Goal: Information Seeking & Learning: Find specific page/section

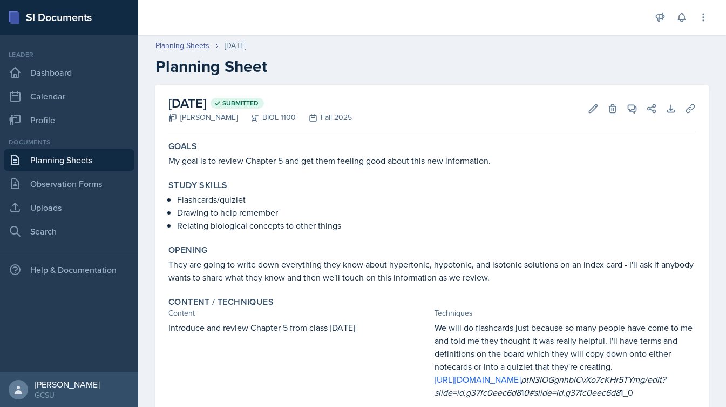
click at [36, 159] on link "Planning Sheets" at bounding box center [69, 160] width 130 height 22
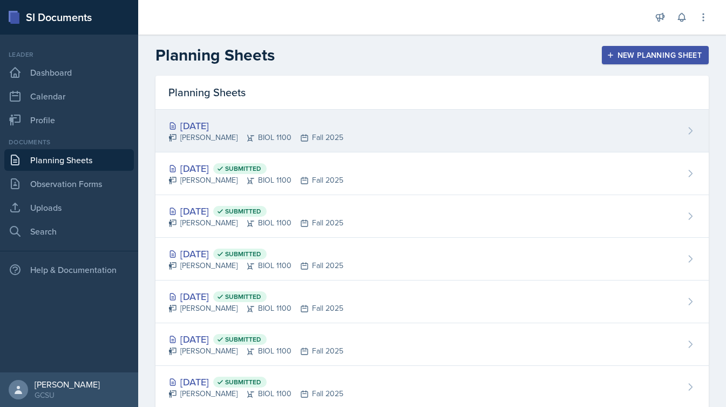
click at [368, 118] on div "[DATE] [PERSON_NAME] BIOL 1100 Fall 2025" at bounding box center [431, 131] width 553 height 43
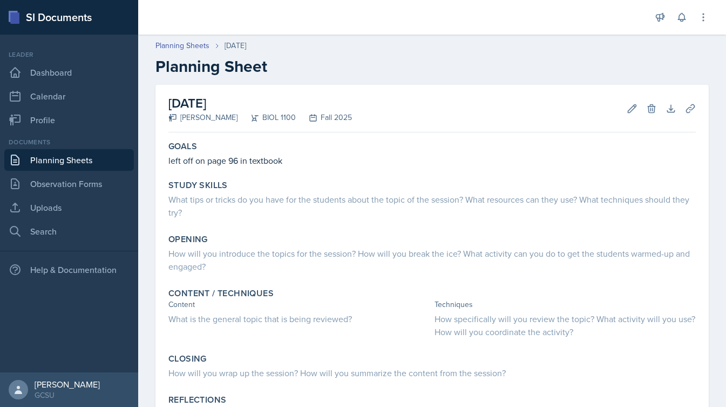
click at [53, 163] on link "Planning Sheets" at bounding box center [69, 160] width 130 height 22
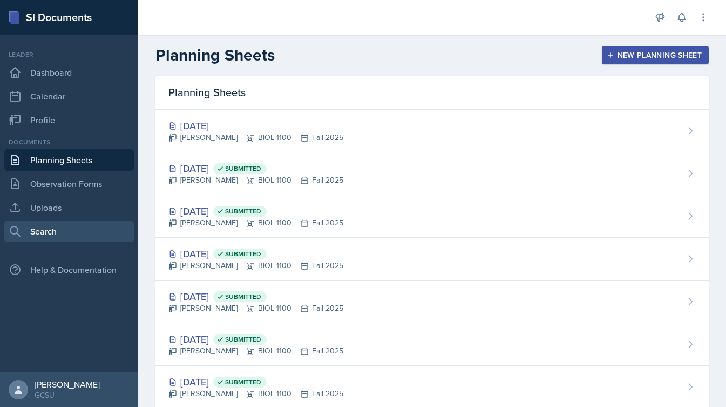
click at [65, 234] on link "Search" at bounding box center [69, 231] width 130 height 22
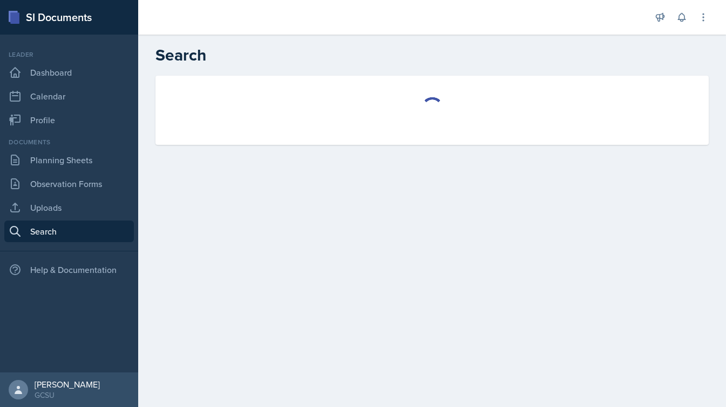
select select "all"
select select "1"
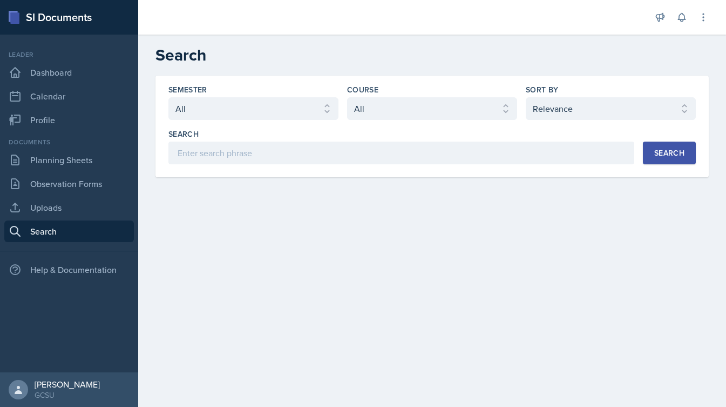
click at [286, 95] on div "Semester Select semester All Fall 2025 Spring 2025 Fall 2024 Spring 2024 Fall 2…" at bounding box center [253, 102] width 170 height 36
select select "838c426c-7ba8-4b05-94c8-22f19dd4c5cc"
select select "36541d13-729a-45ef-a9cb-922687840166"
click at [670, 153] on div "Search" at bounding box center [669, 152] width 30 height 9
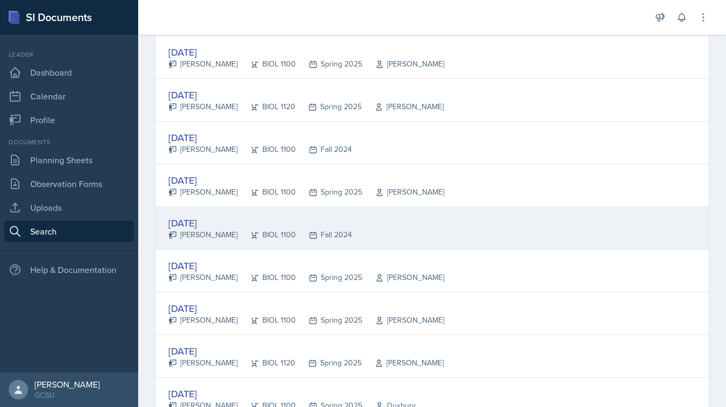
scroll to position [419, 0]
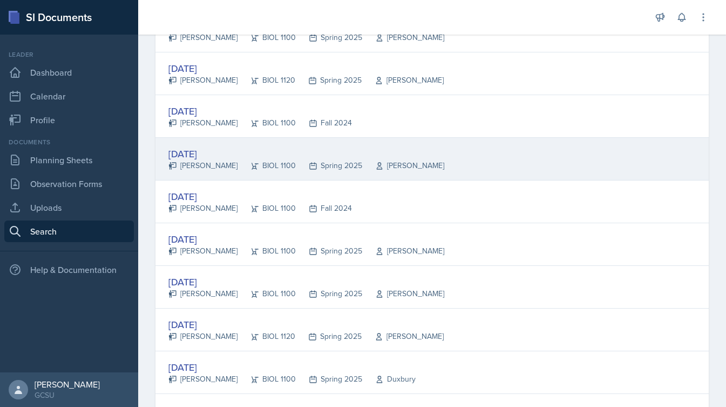
click at [213, 150] on div "[DATE]" at bounding box center [306, 153] width 276 height 15
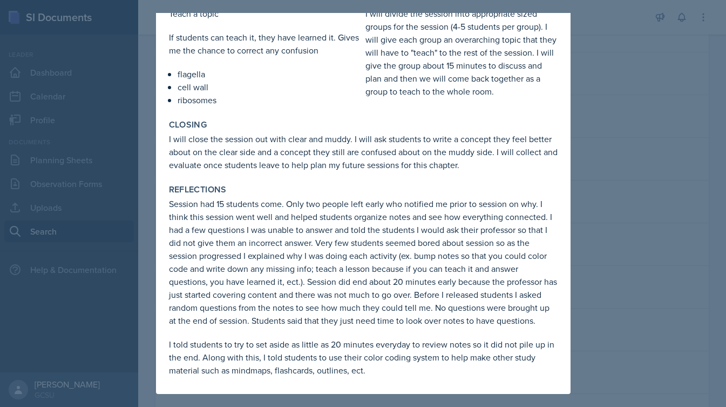
scroll to position [512, 0]
click at [677, 135] on div at bounding box center [363, 203] width 726 height 407
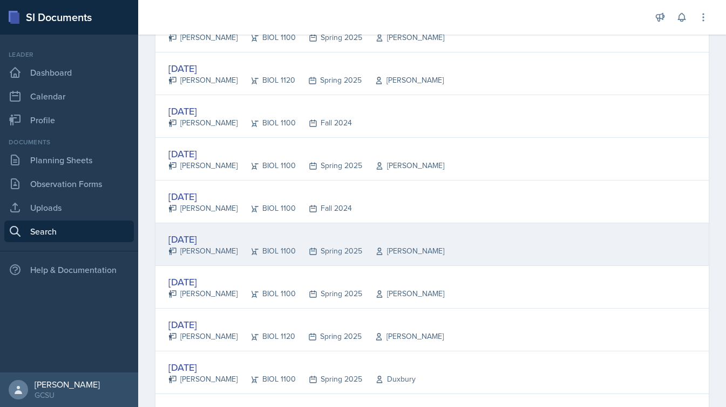
click at [206, 238] on div "[DATE]" at bounding box center [306, 239] width 276 height 15
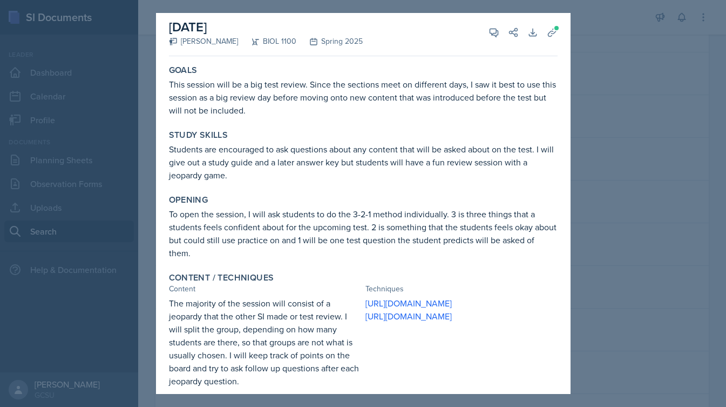
scroll to position [0, 0]
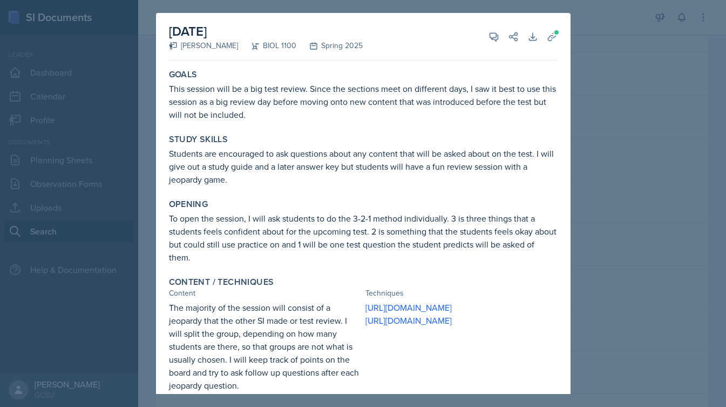
click at [612, 104] on div at bounding box center [363, 203] width 726 height 407
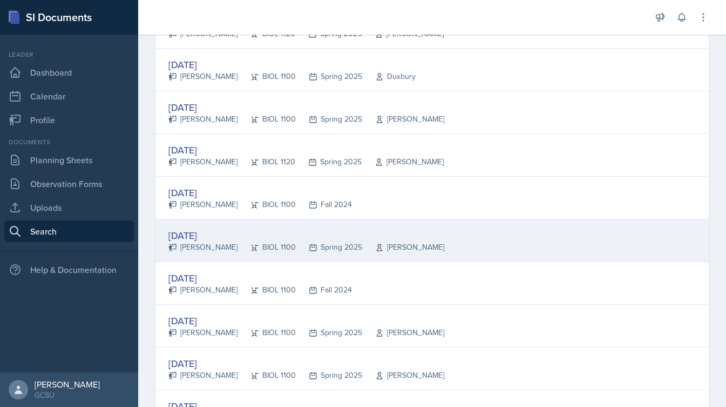
scroll to position [335, 0]
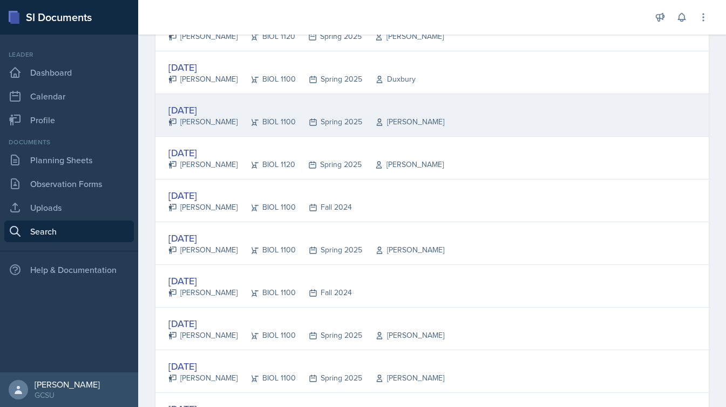
click at [223, 113] on div "[DATE]" at bounding box center [306, 110] width 276 height 15
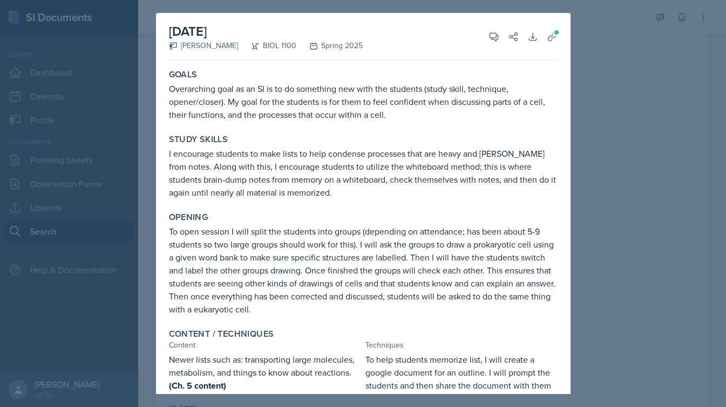
scroll to position [0, 0]
click at [637, 133] on div at bounding box center [363, 203] width 726 height 407
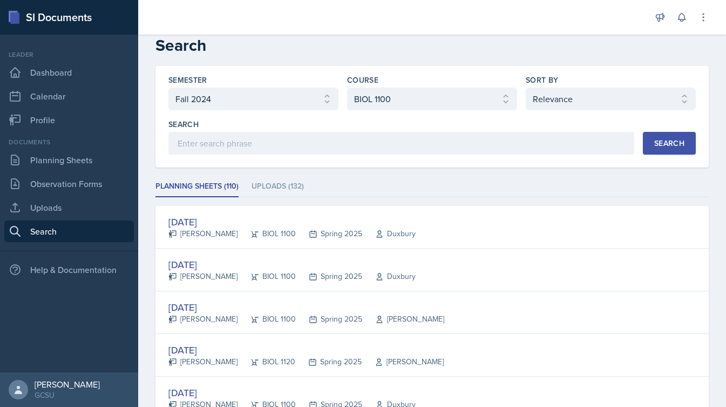
scroll to position [11, 0]
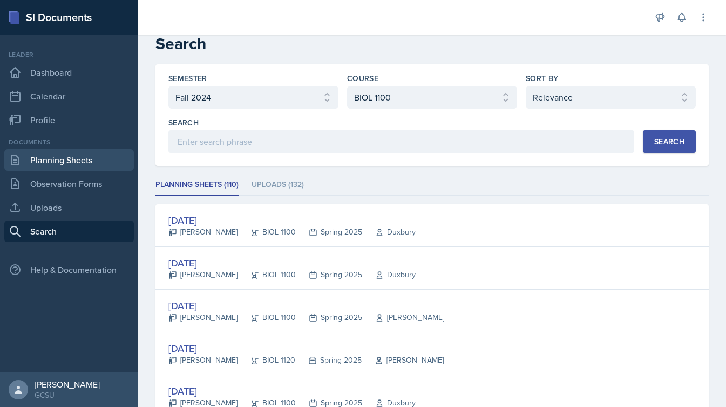
click at [76, 157] on link "Planning Sheets" at bounding box center [69, 160] width 130 height 22
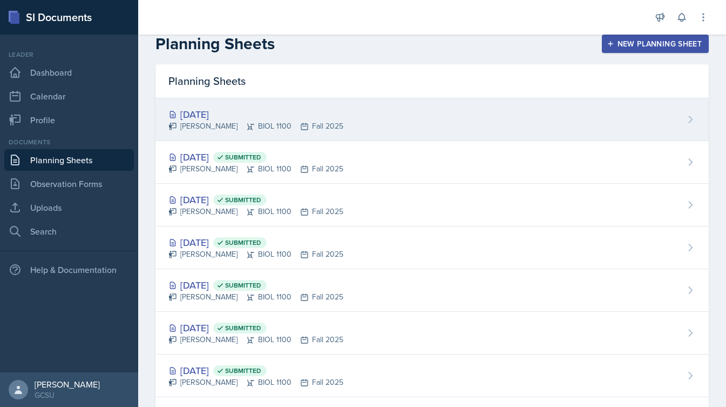
click at [225, 119] on div "[DATE]" at bounding box center [255, 114] width 175 height 15
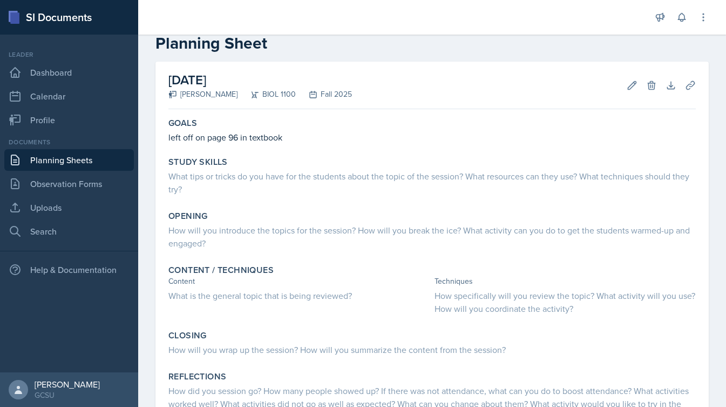
scroll to position [26, 0]
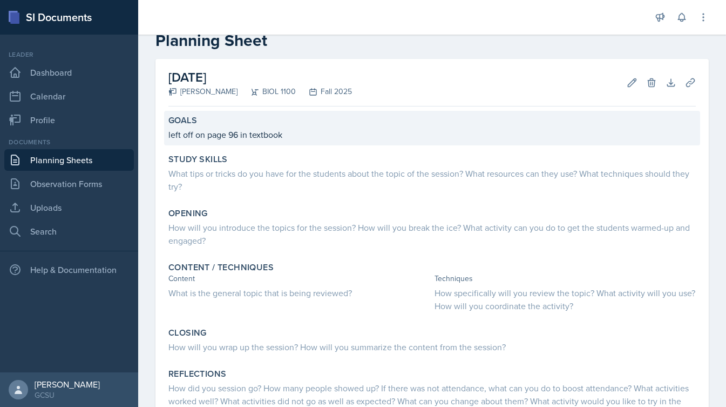
click at [370, 131] on p "left off on page 96 in textbook" at bounding box center [431, 134] width 527 height 13
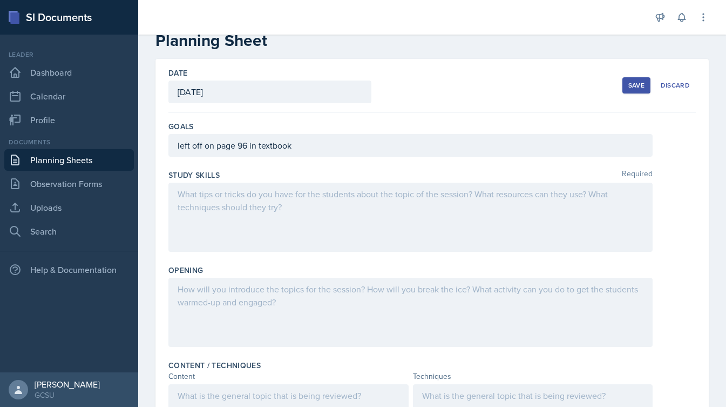
click at [368, 140] on div "left off on page 96 in textbook" at bounding box center [410, 145] width 484 height 23
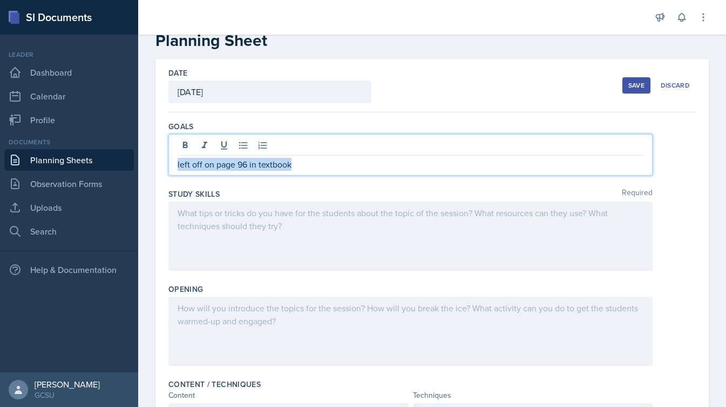
drag, startPoint x: 339, startPoint y: 170, endPoint x: 80, endPoint y: 165, distance: 259.2
click at [80, 165] on div "SI Documents Leader Dashboard Calendar Profile Documents Planning Sheets Observ…" at bounding box center [363, 203] width 726 height 407
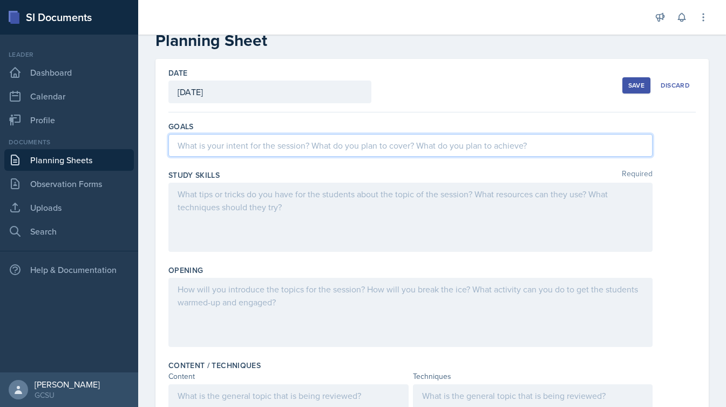
click at [456, 87] on div "Date [DATE] [DATE] 31 1 2 3 4 5 6 7 8 9 10 11 12 13 14 15 16 17 18 19 20 21 22 …" at bounding box center [431, 85] width 527 height 53
